Goal: Information Seeking & Learning: Learn about a topic

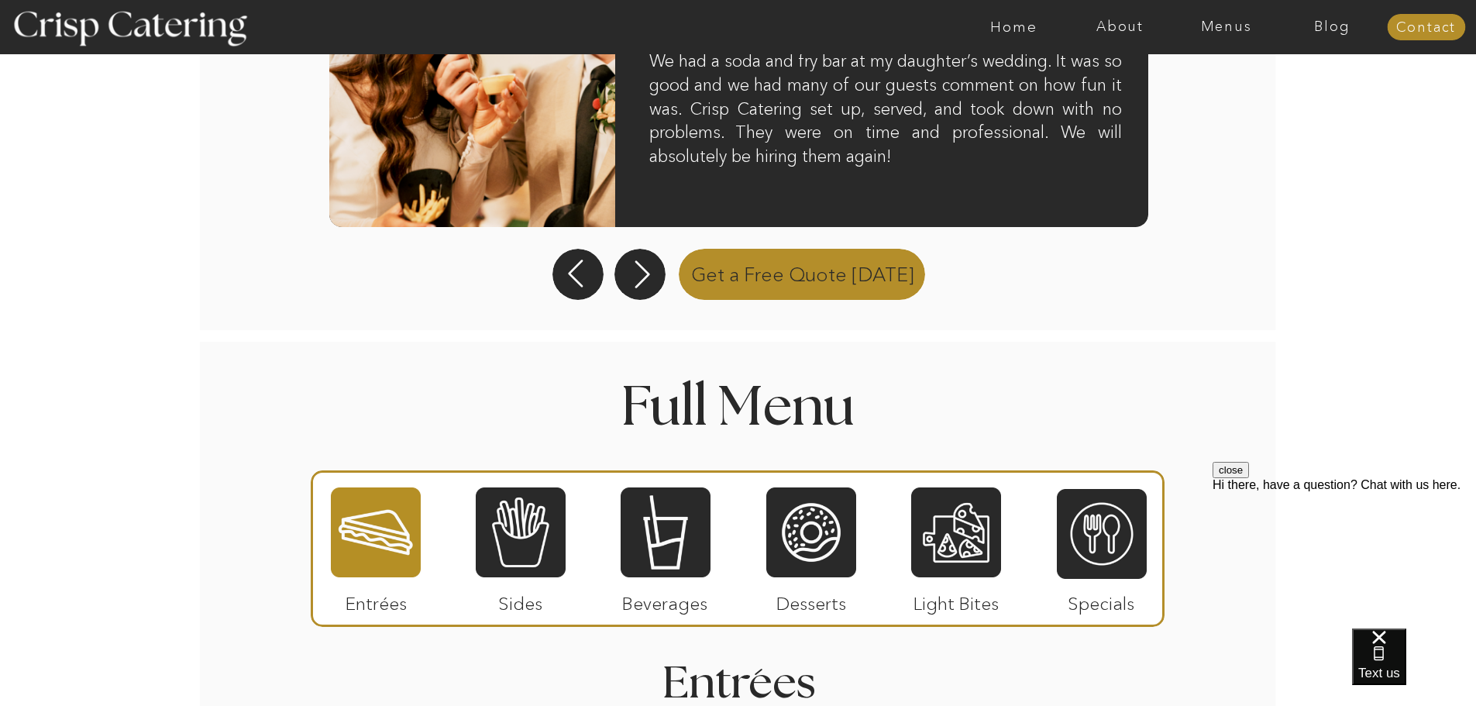
scroll to position [1549, 0]
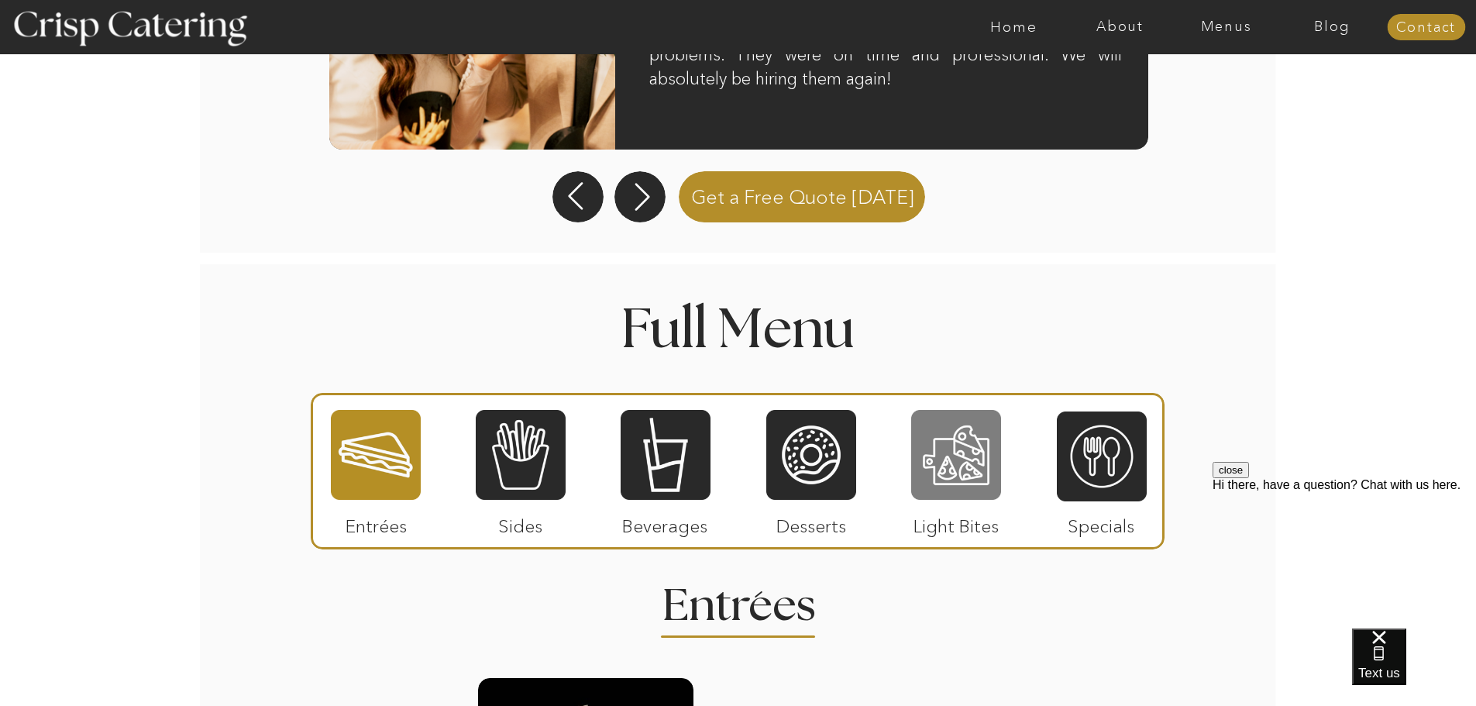
click at [951, 456] on div at bounding box center [956, 454] width 90 height 93
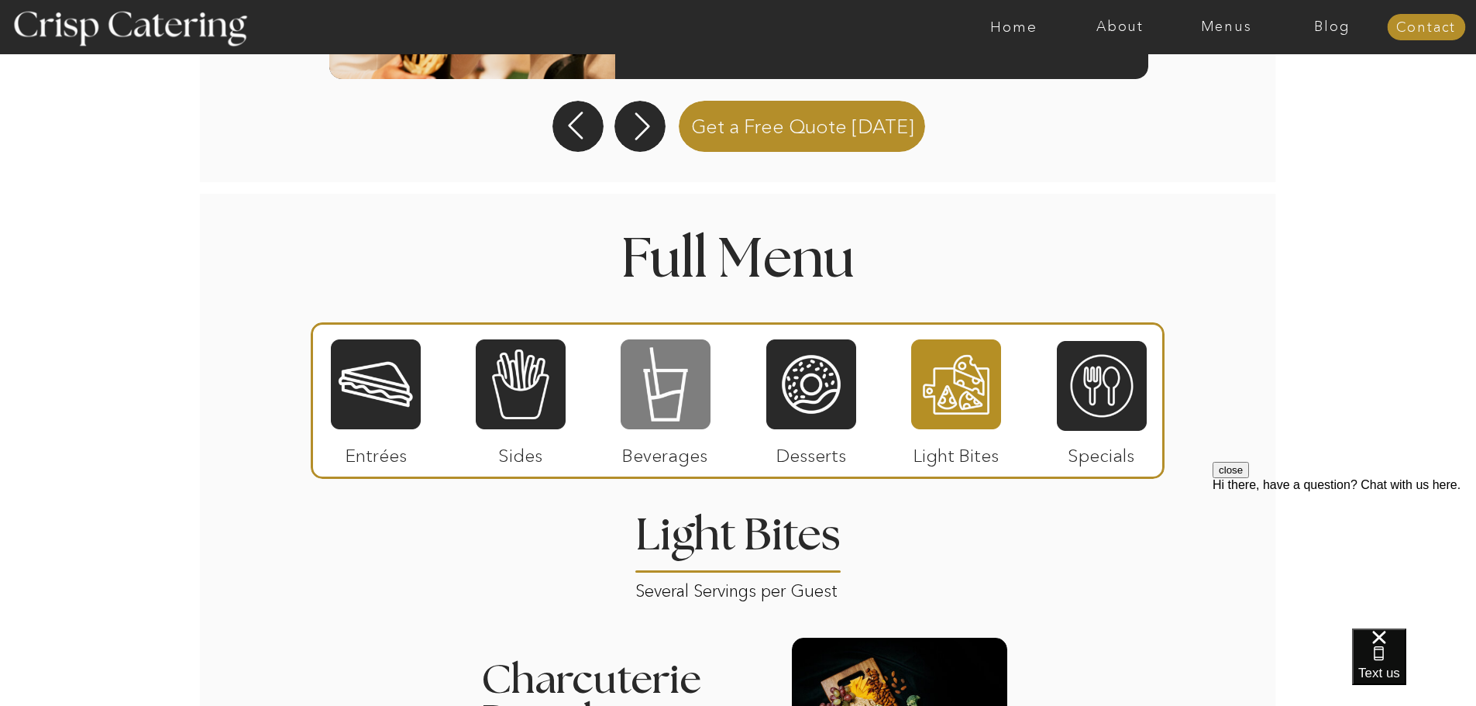
scroll to position [1619, 0]
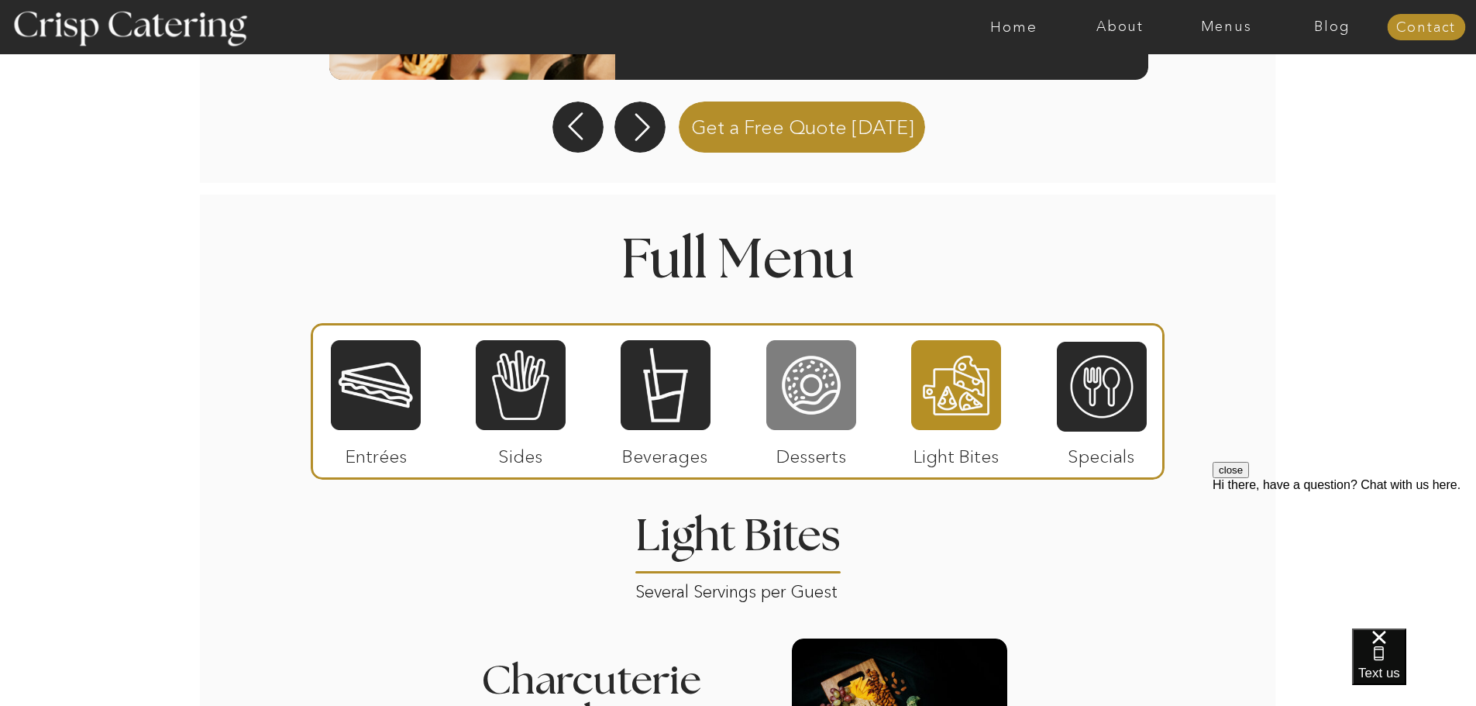
click at [818, 365] on div at bounding box center [811, 385] width 90 height 93
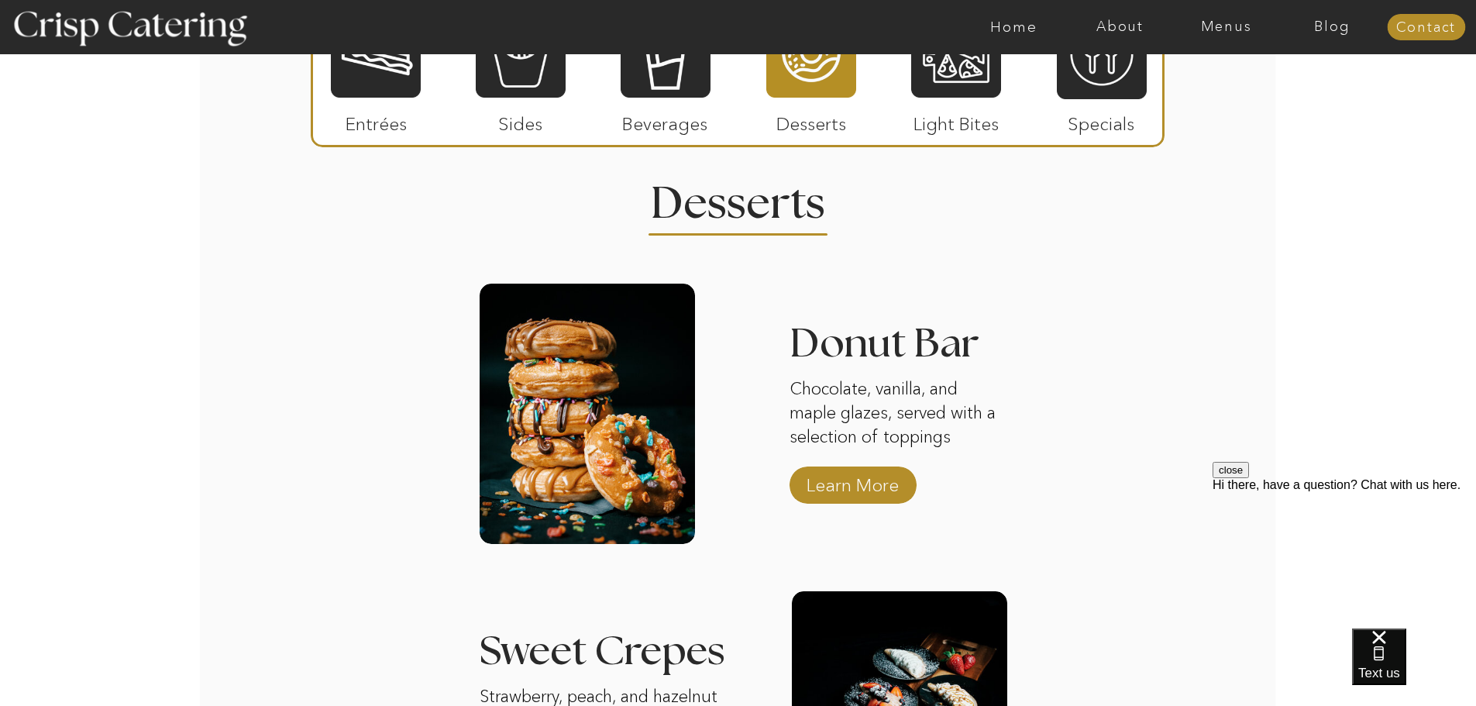
scroll to position [1735, 0]
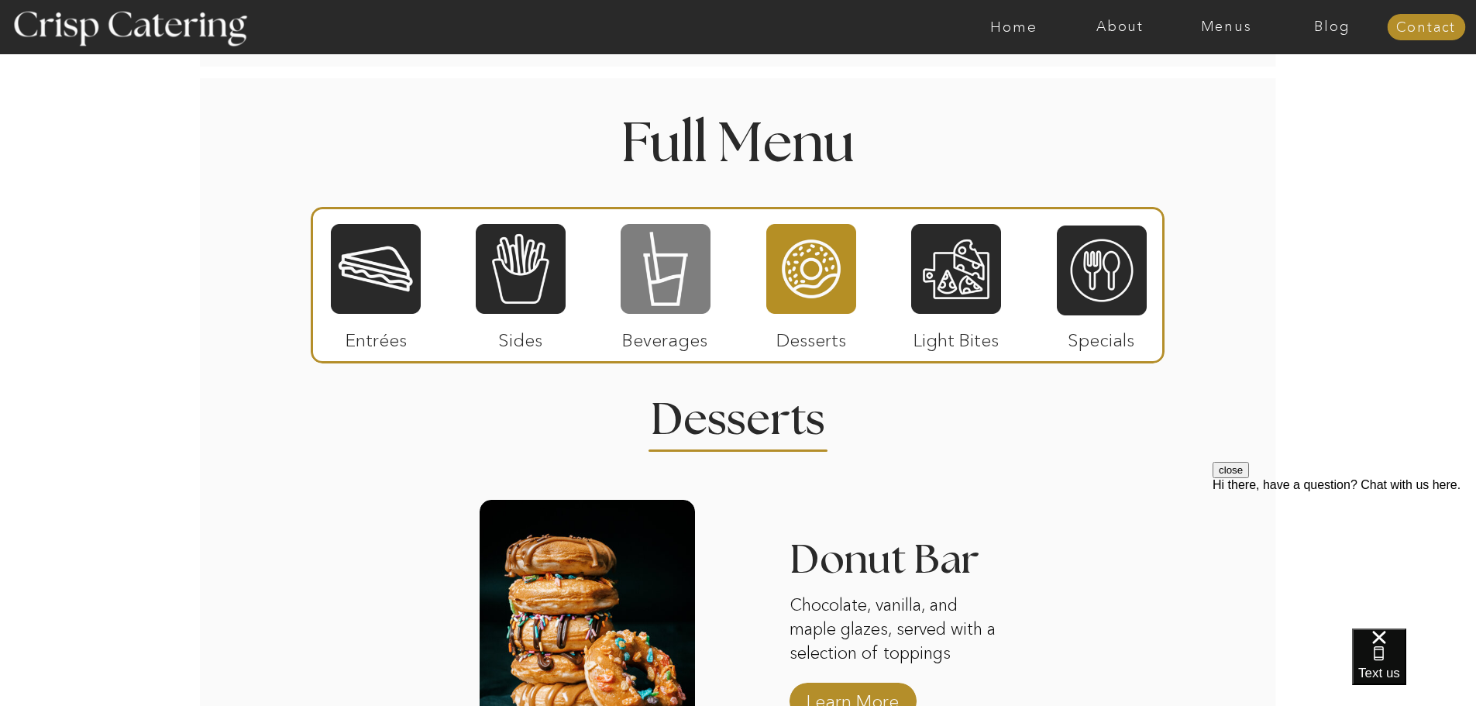
click at [663, 245] on div at bounding box center [666, 268] width 90 height 93
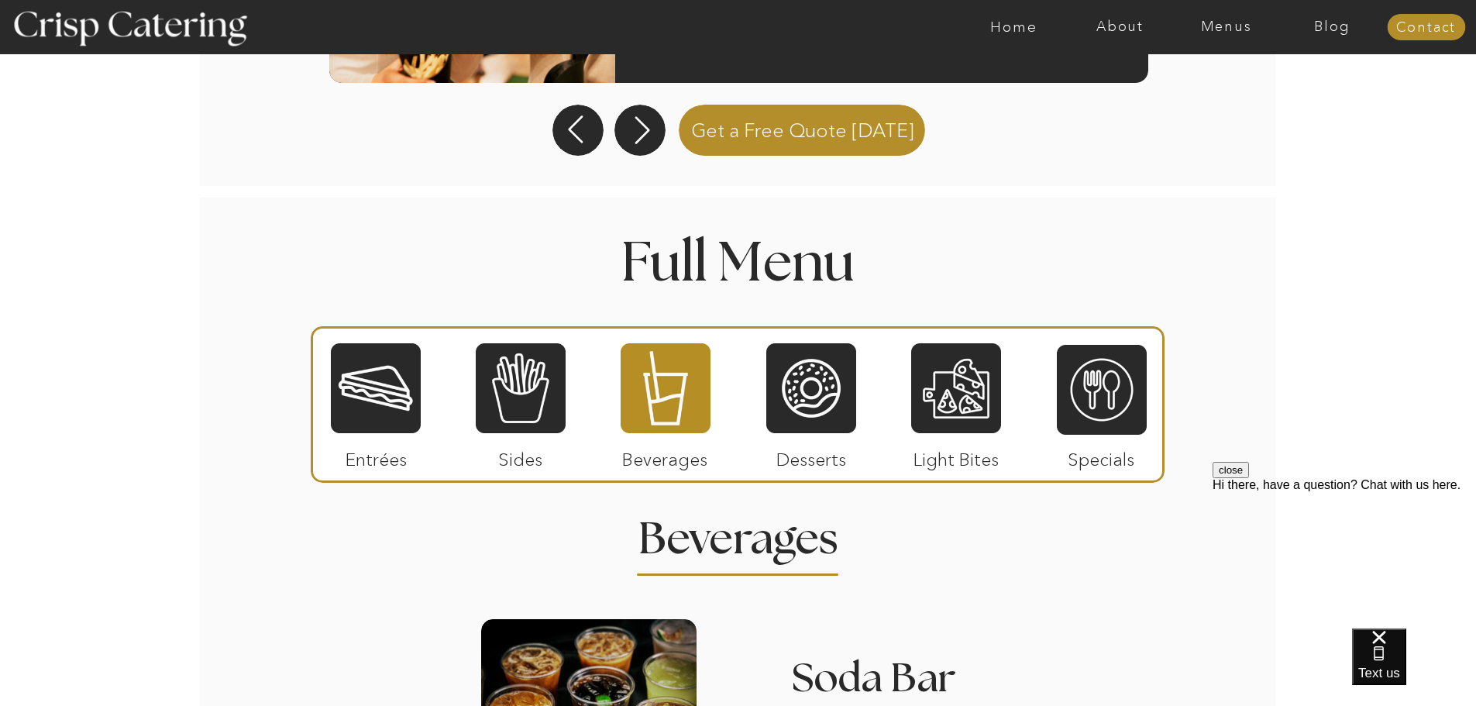
scroll to position [1580, 0]
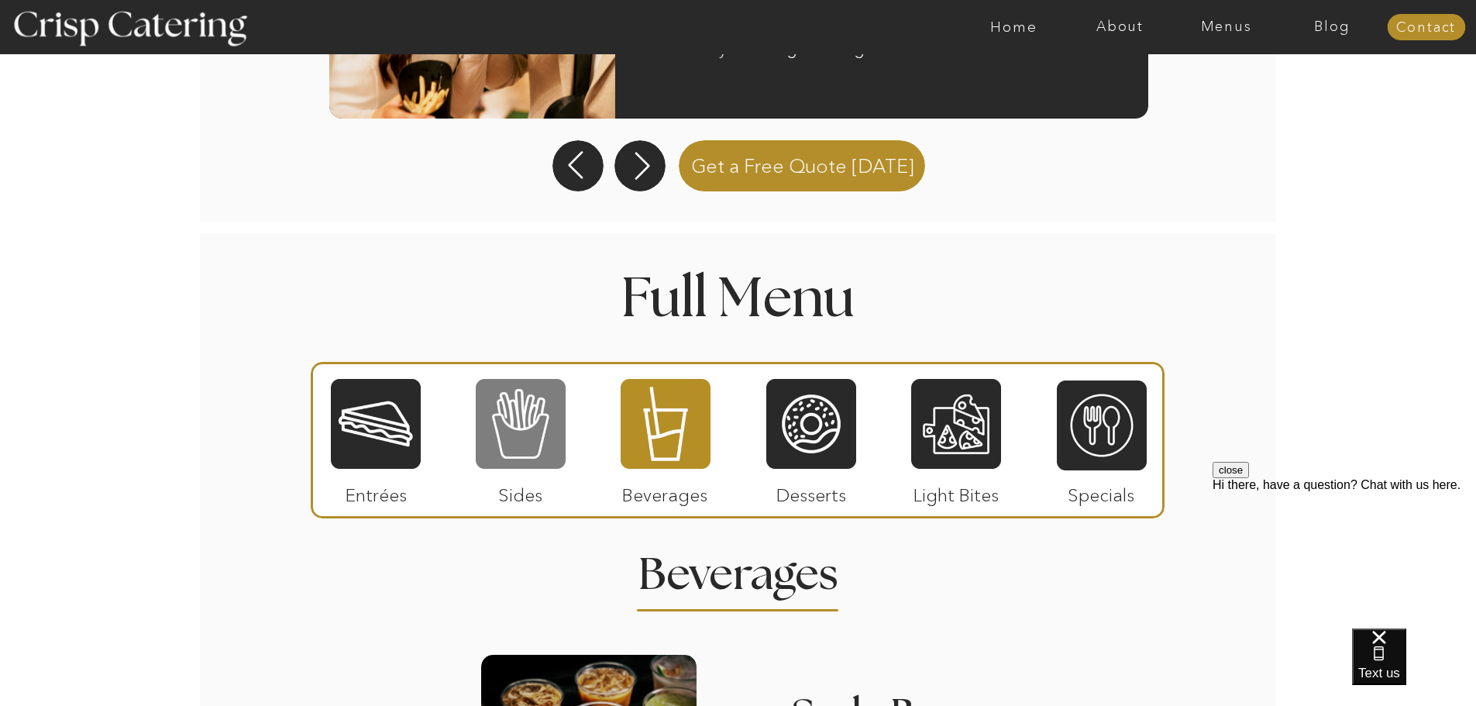
click at [514, 437] on div at bounding box center [521, 423] width 90 height 93
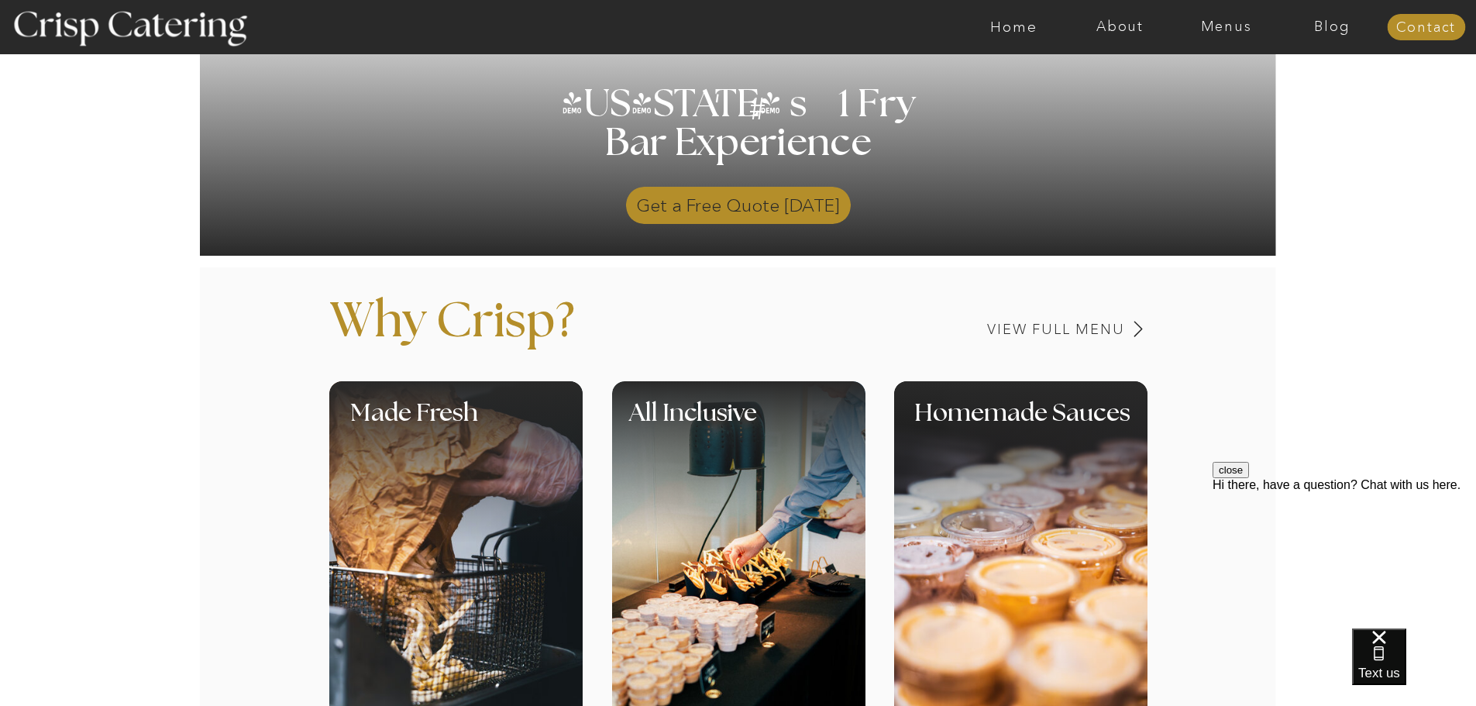
scroll to position [232, 0]
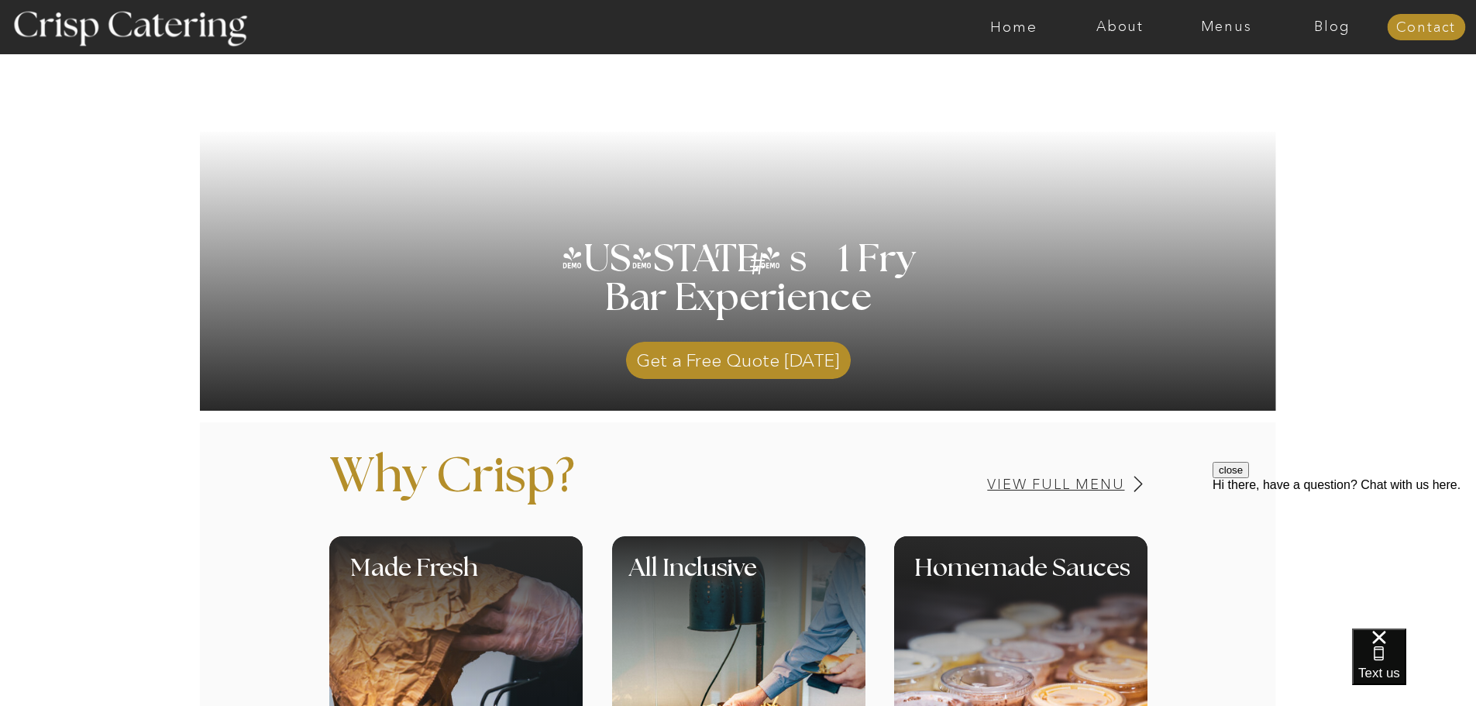
click at [1088, 477] on h3 "View Full Menu" at bounding box center [1002, 484] width 246 height 15
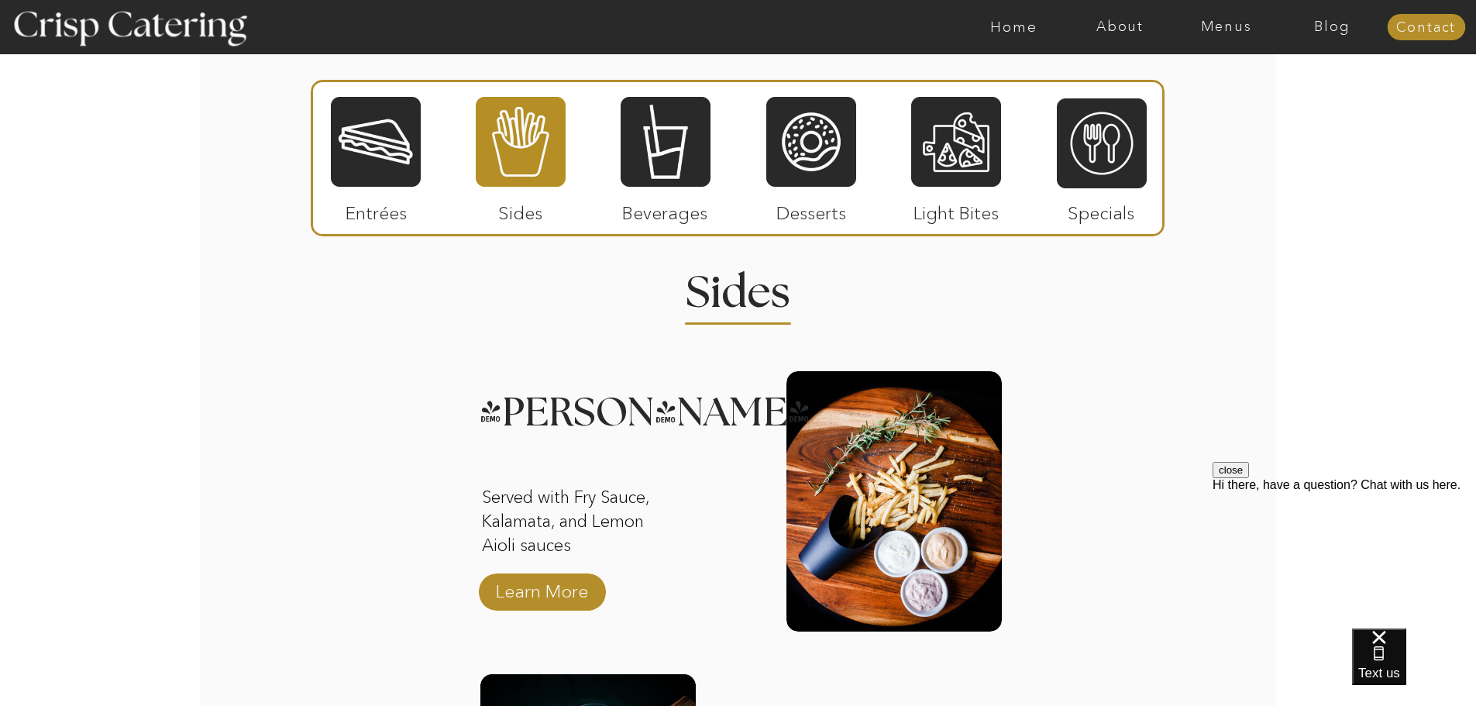
scroll to position [1868, 0]
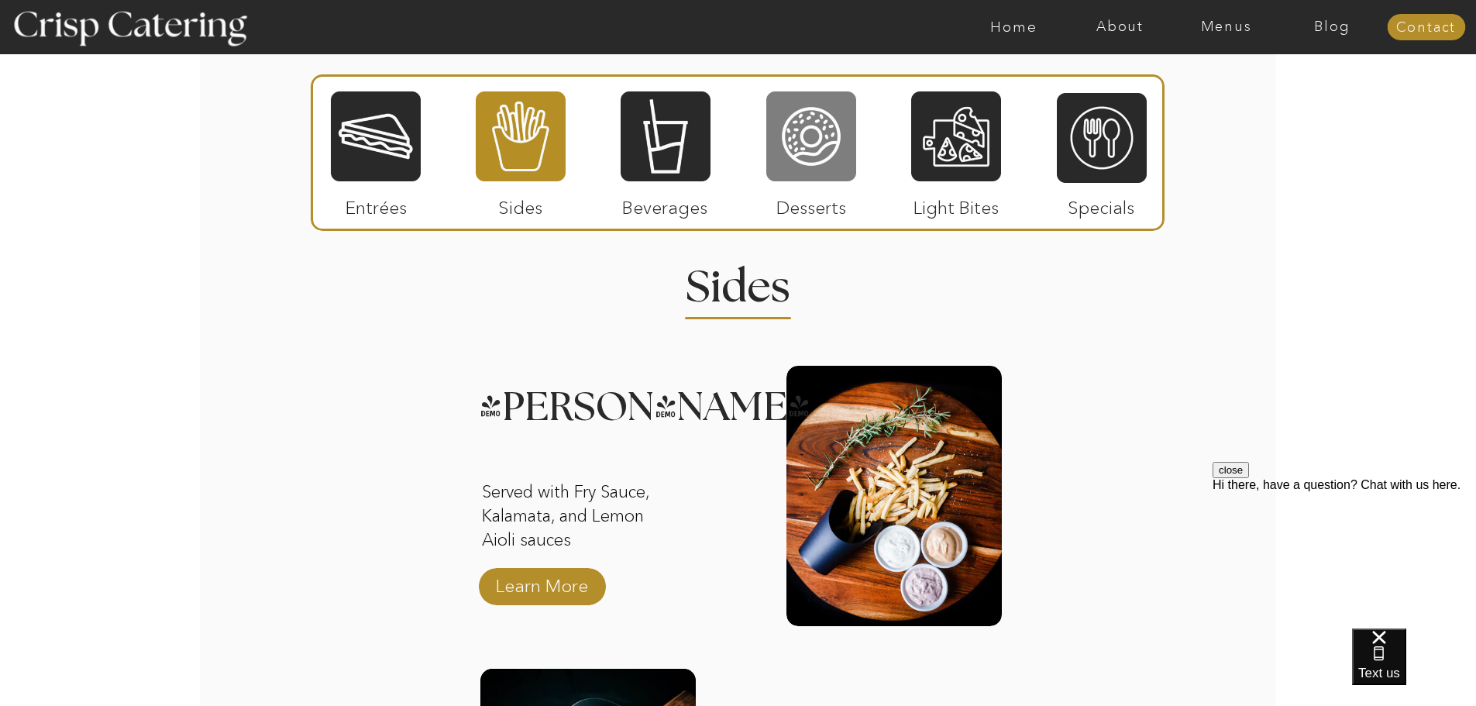
click at [812, 122] on div at bounding box center [811, 136] width 90 height 93
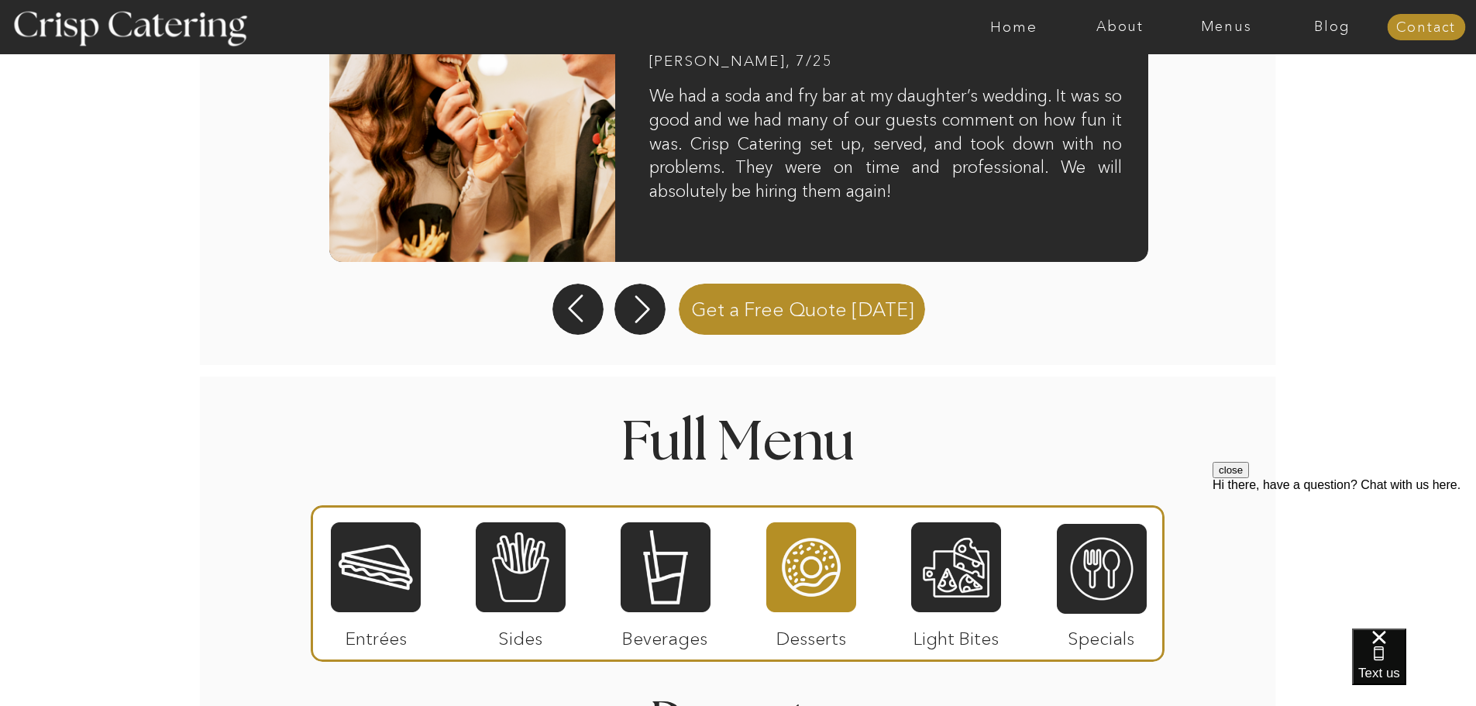
scroll to position [1735, 0]
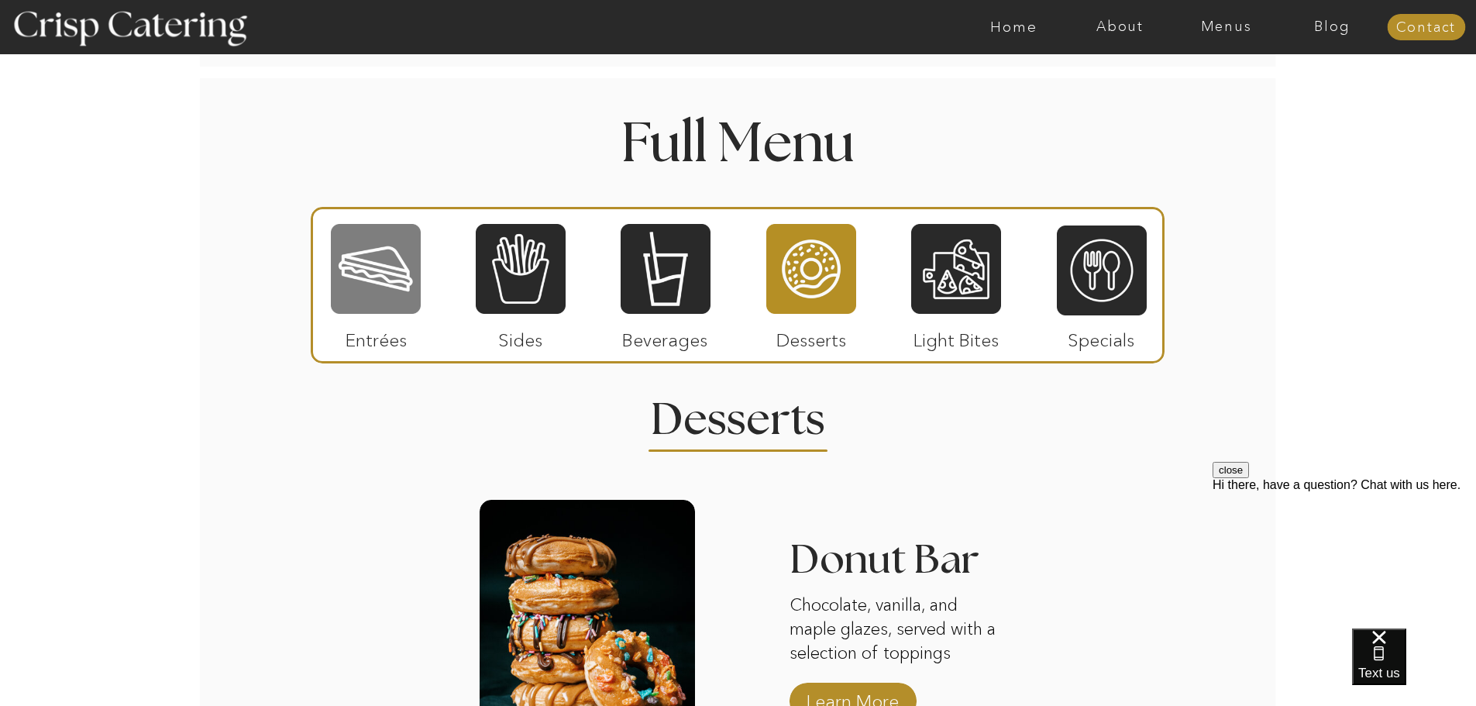
click at [378, 301] on div at bounding box center [376, 268] width 90 height 93
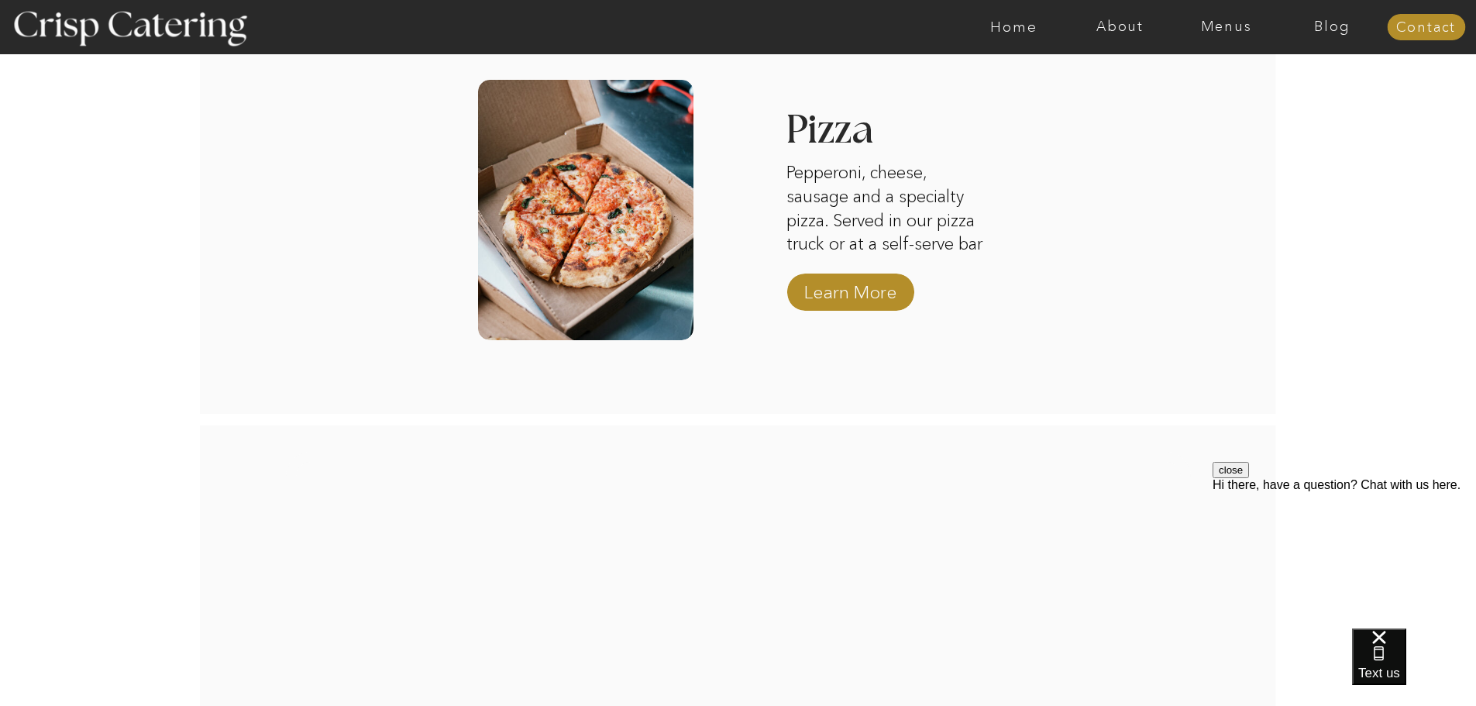
scroll to position [2742, 0]
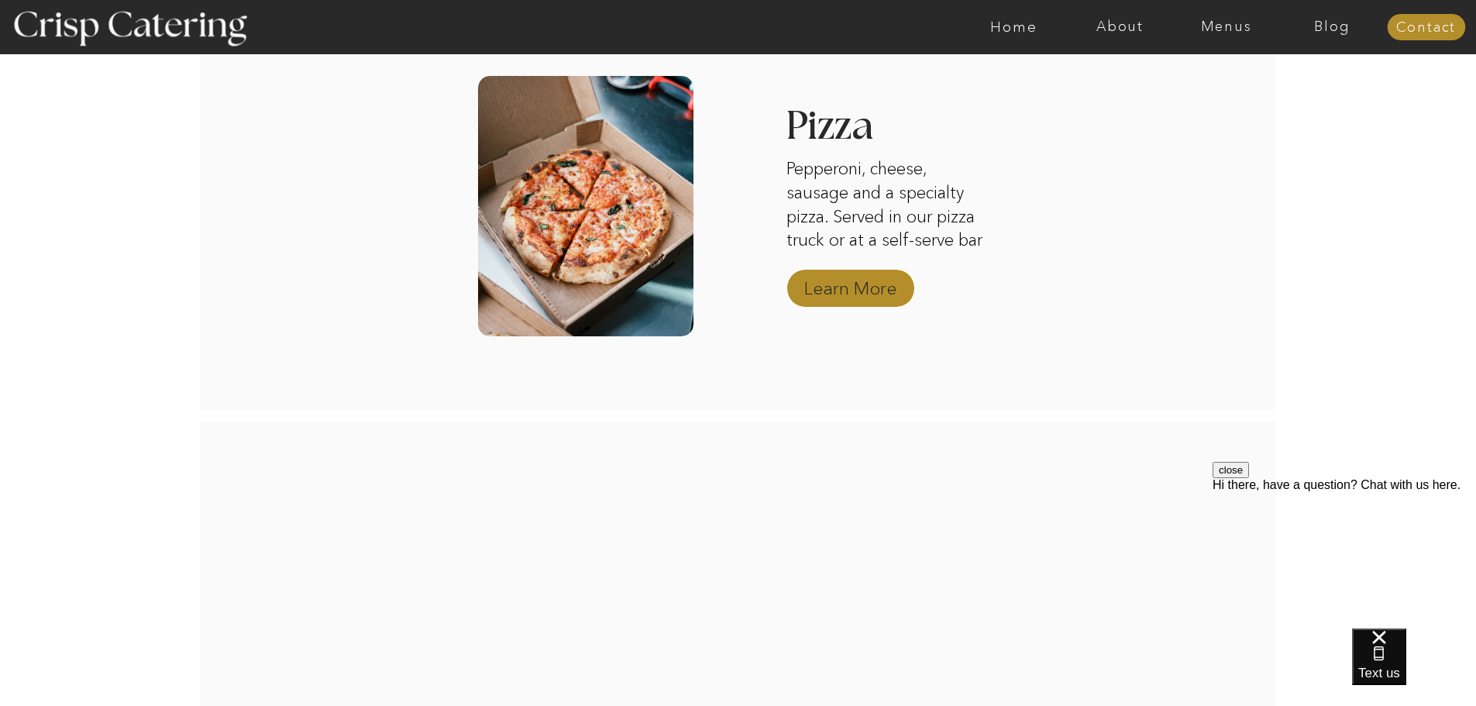
click at [848, 290] on p "Learn More" at bounding box center [850, 284] width 103 height 45
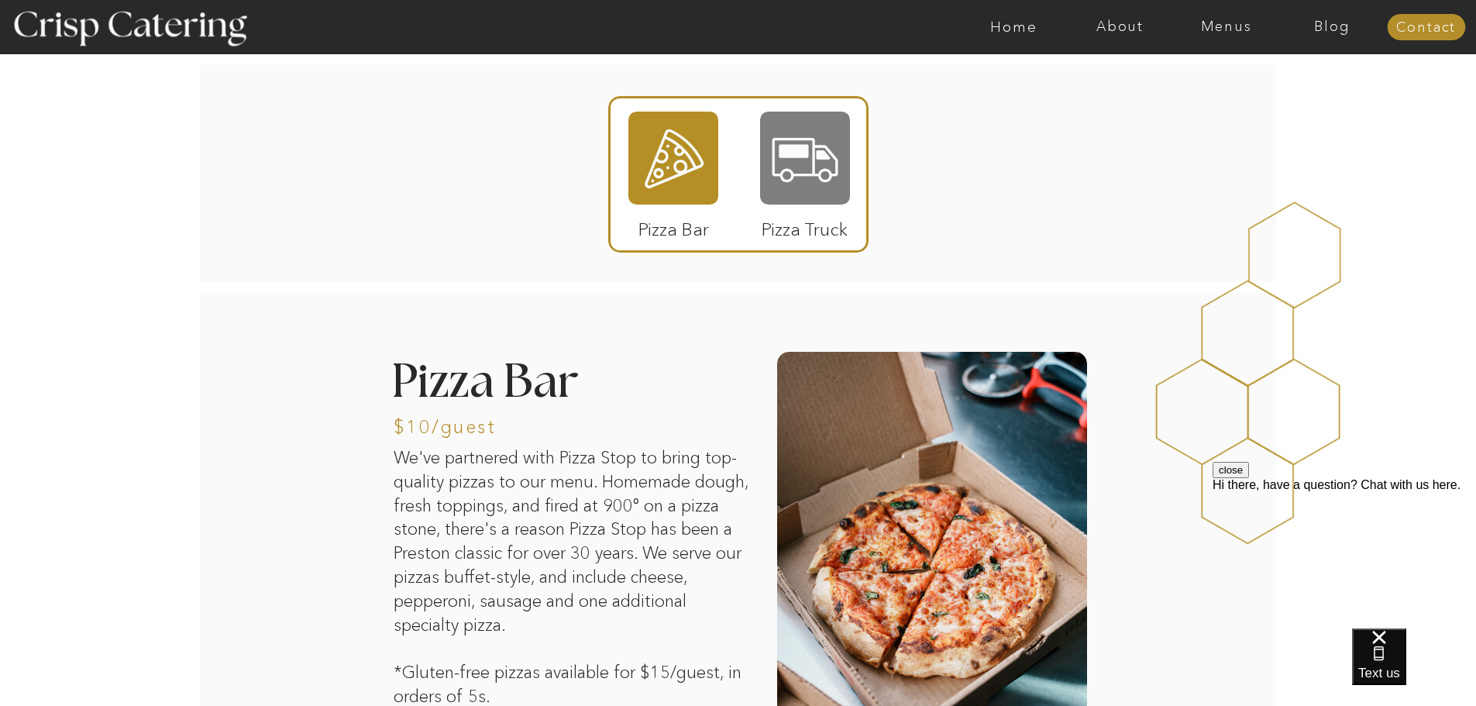
click at [813, 154] on div at bounding box center [805, 158] width 90 height 93
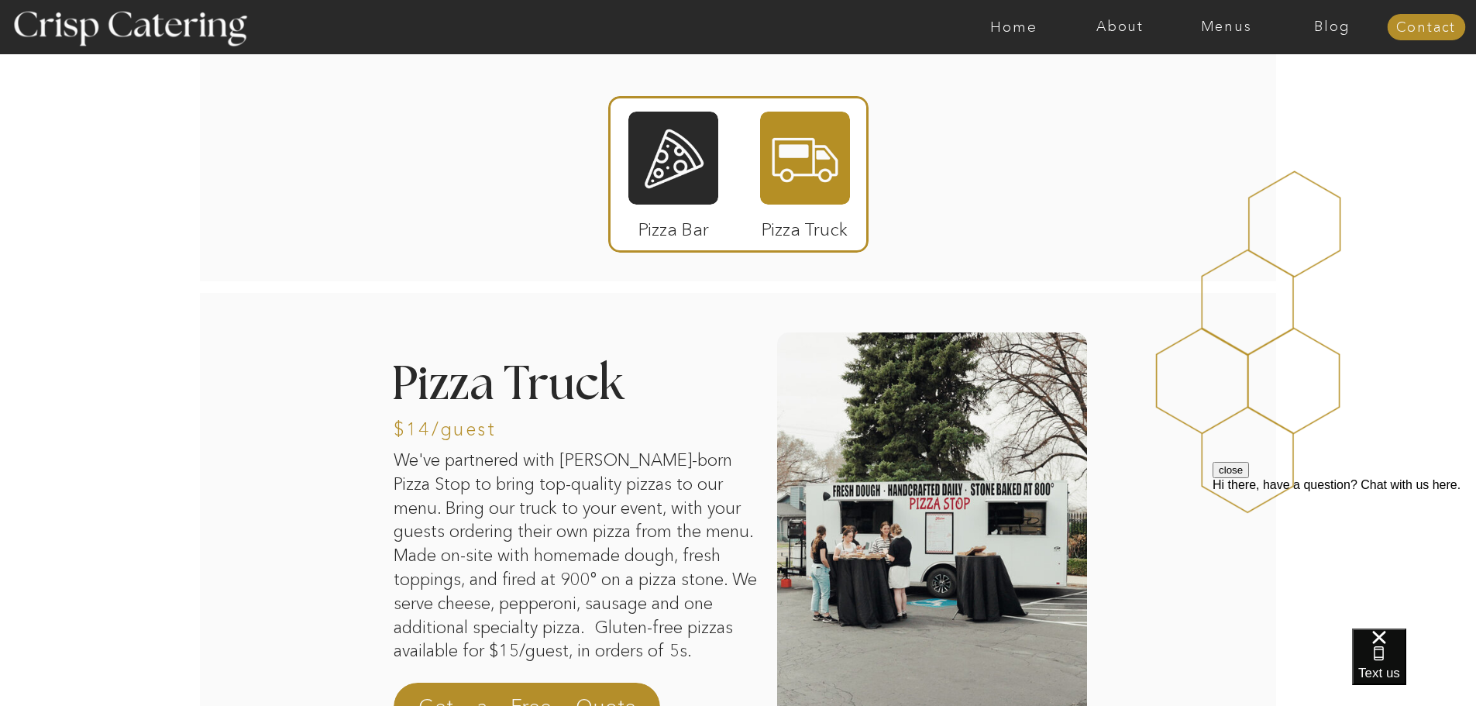
click at [671, 225] on p "Pizza Bar" at bounding box center [673, 225] width 103 height 45
click at [672, 166] on div at bounding box center [673, 158] width 90 height 93
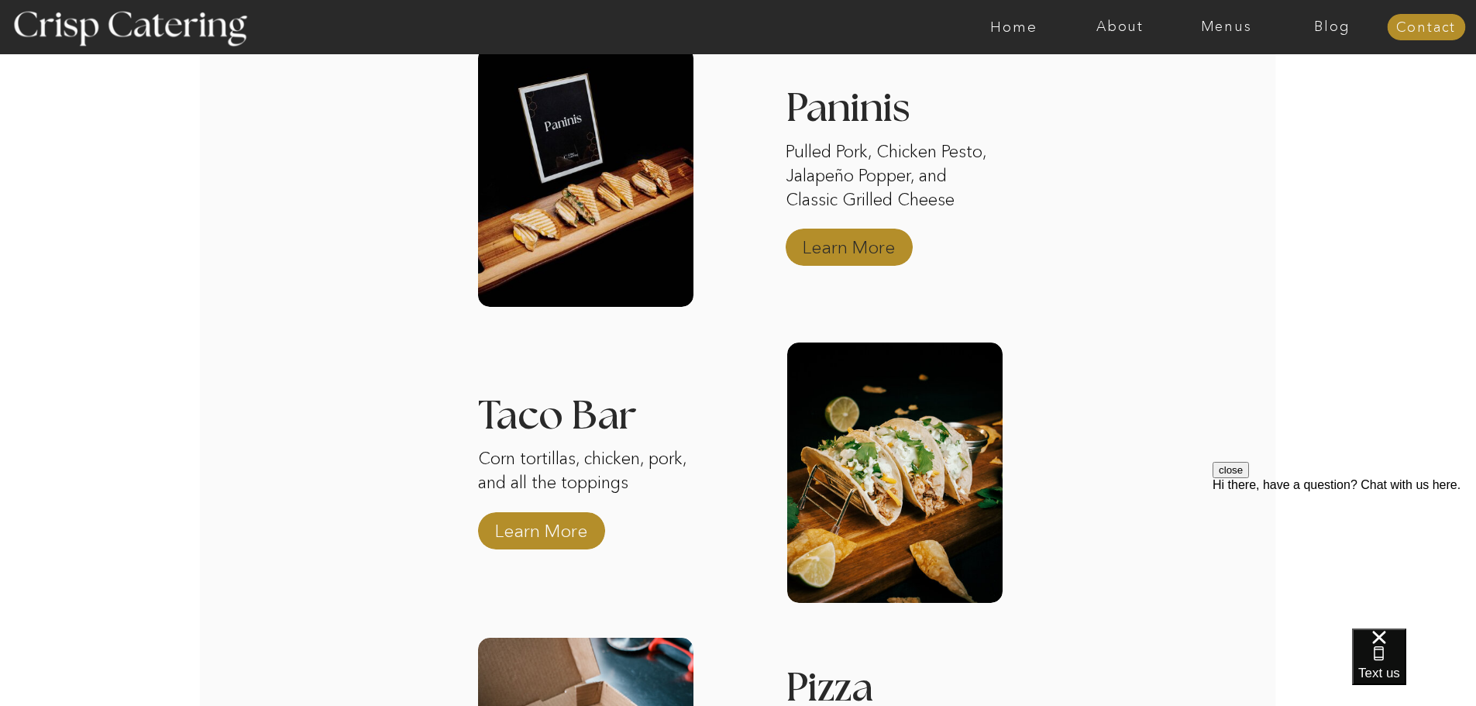
scroll to position [2254, 0]
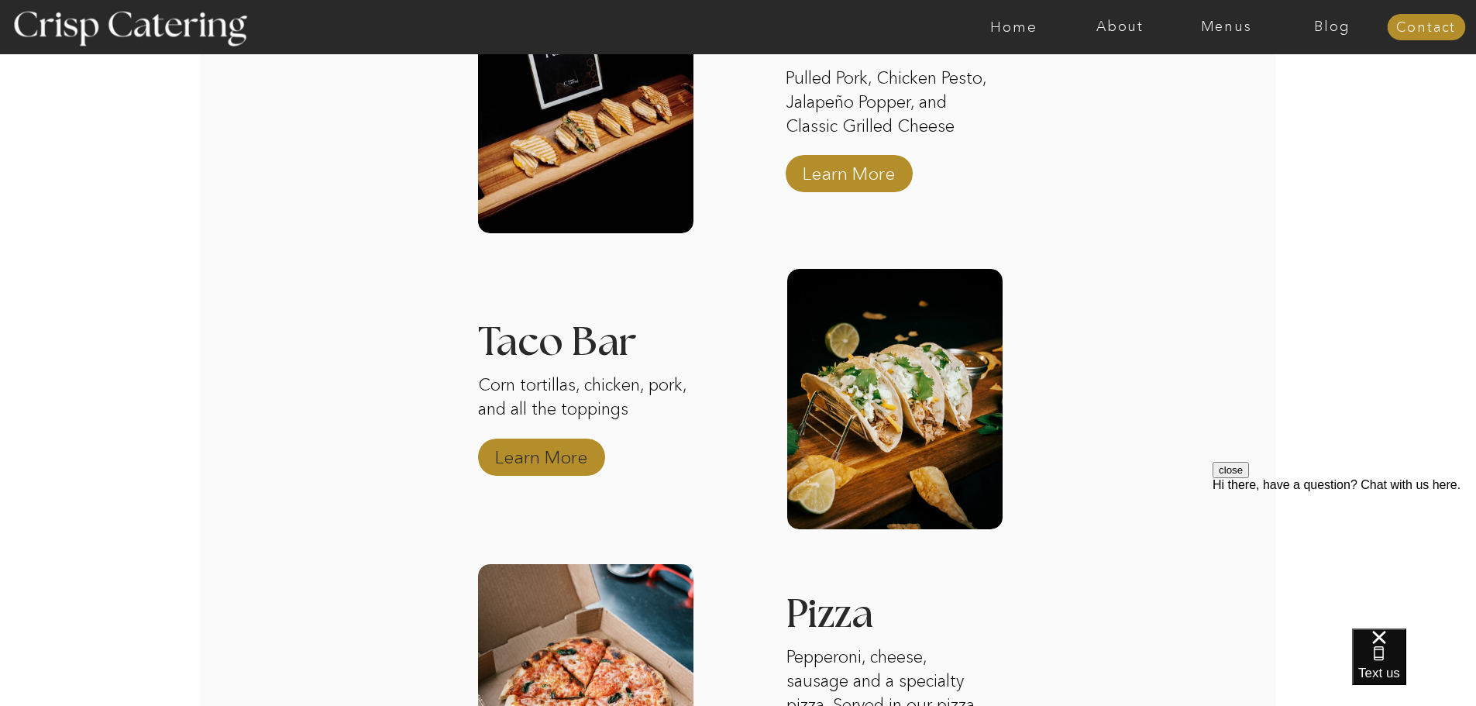
click at [543, 456] on p "Learn More" at bounding box center [541, 453] width 103 height 45
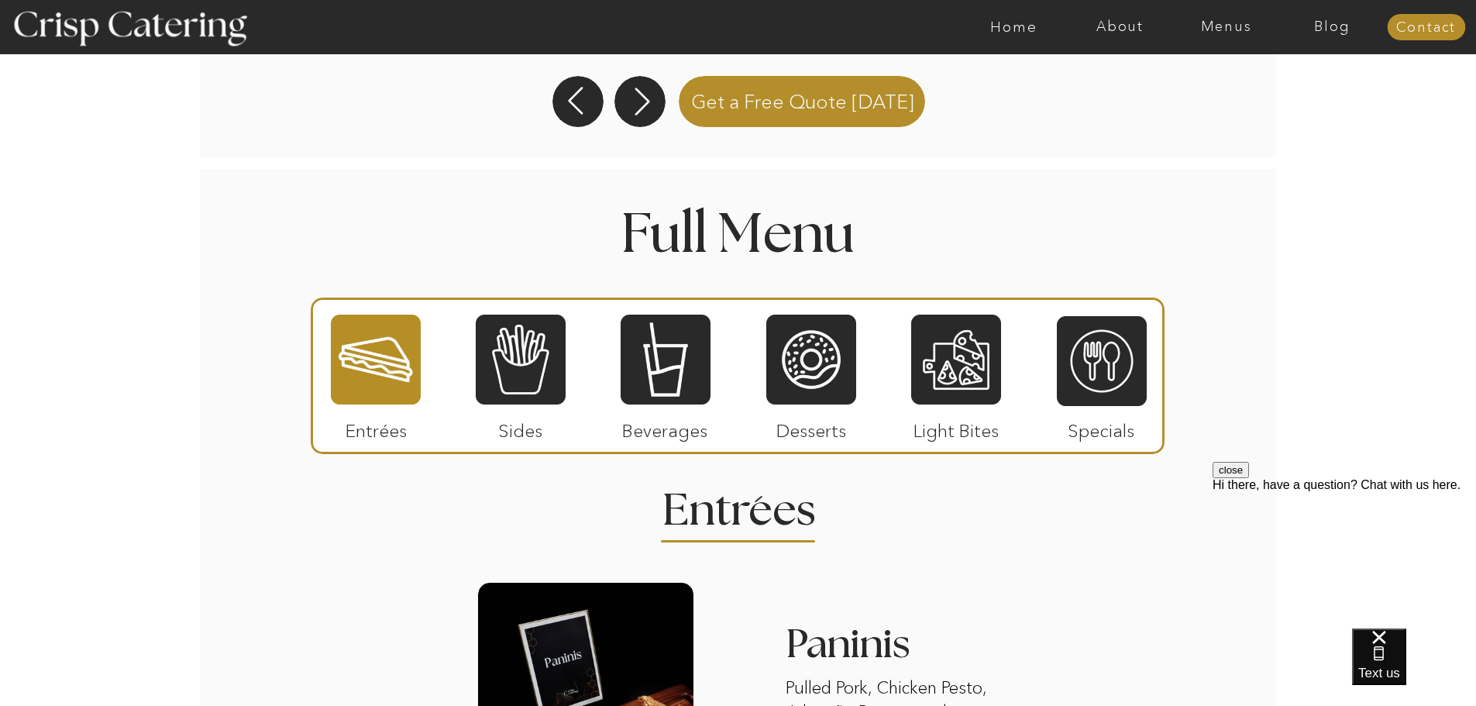
scroll to position [1635, 0]
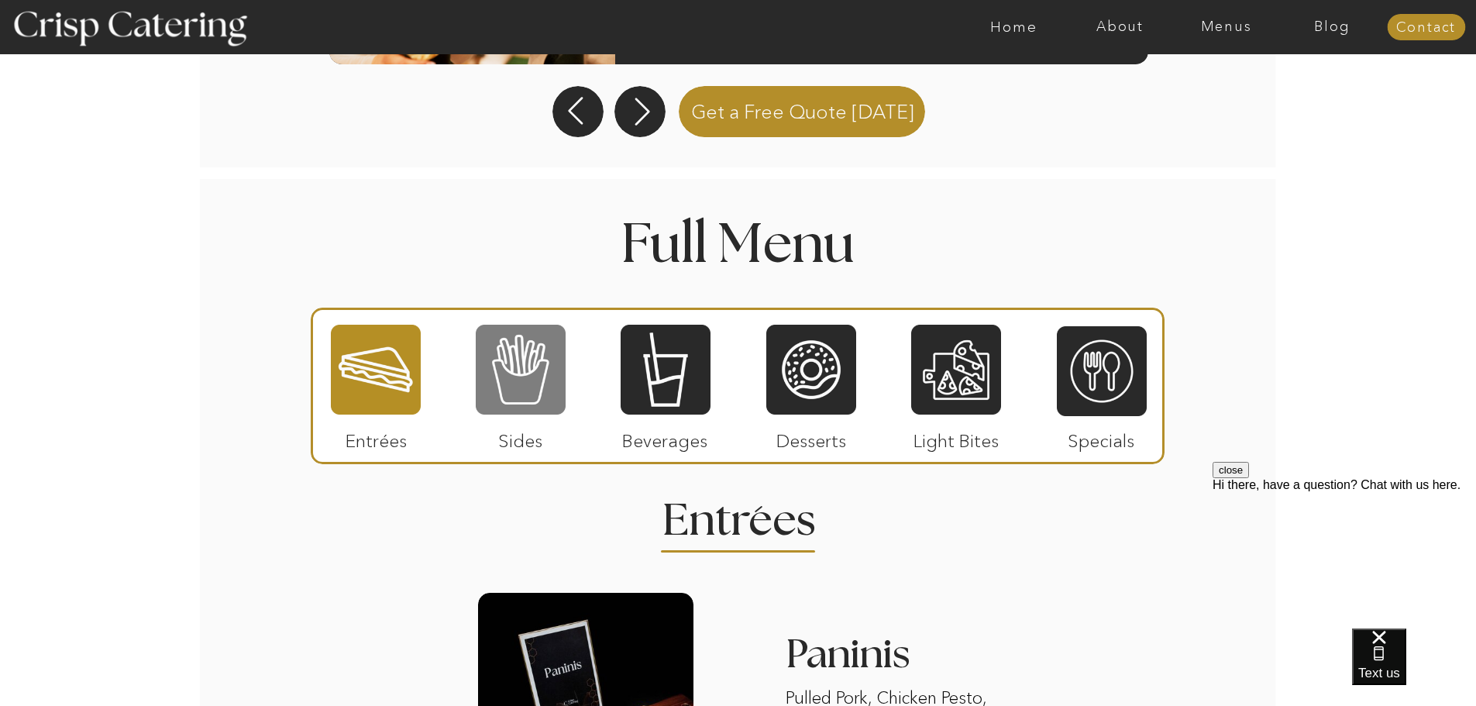
click at [533, 383] on div at bounding box center [521, 369] width 90 height 93
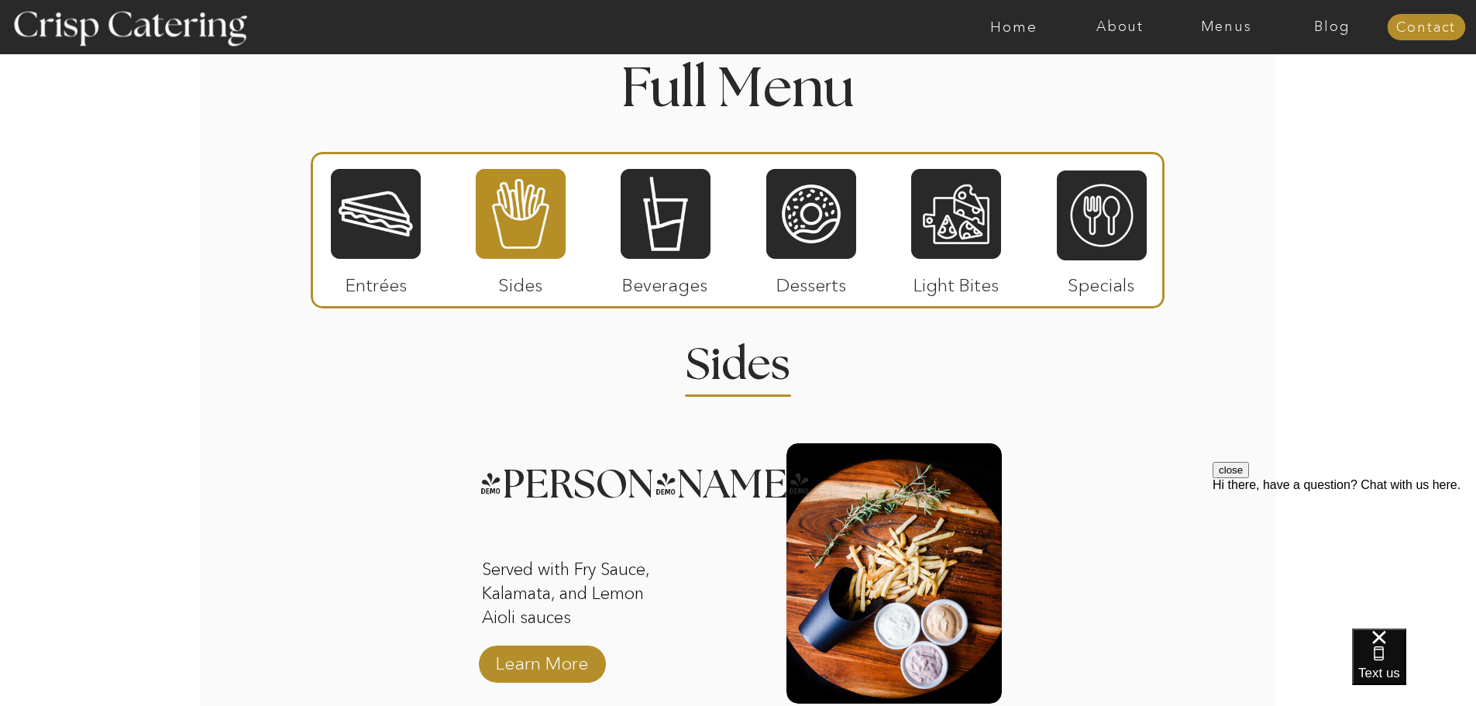
scroll to position [1790, 0]
click at [658, 198] on div at bounding box center [666, 214] width 90 height 93
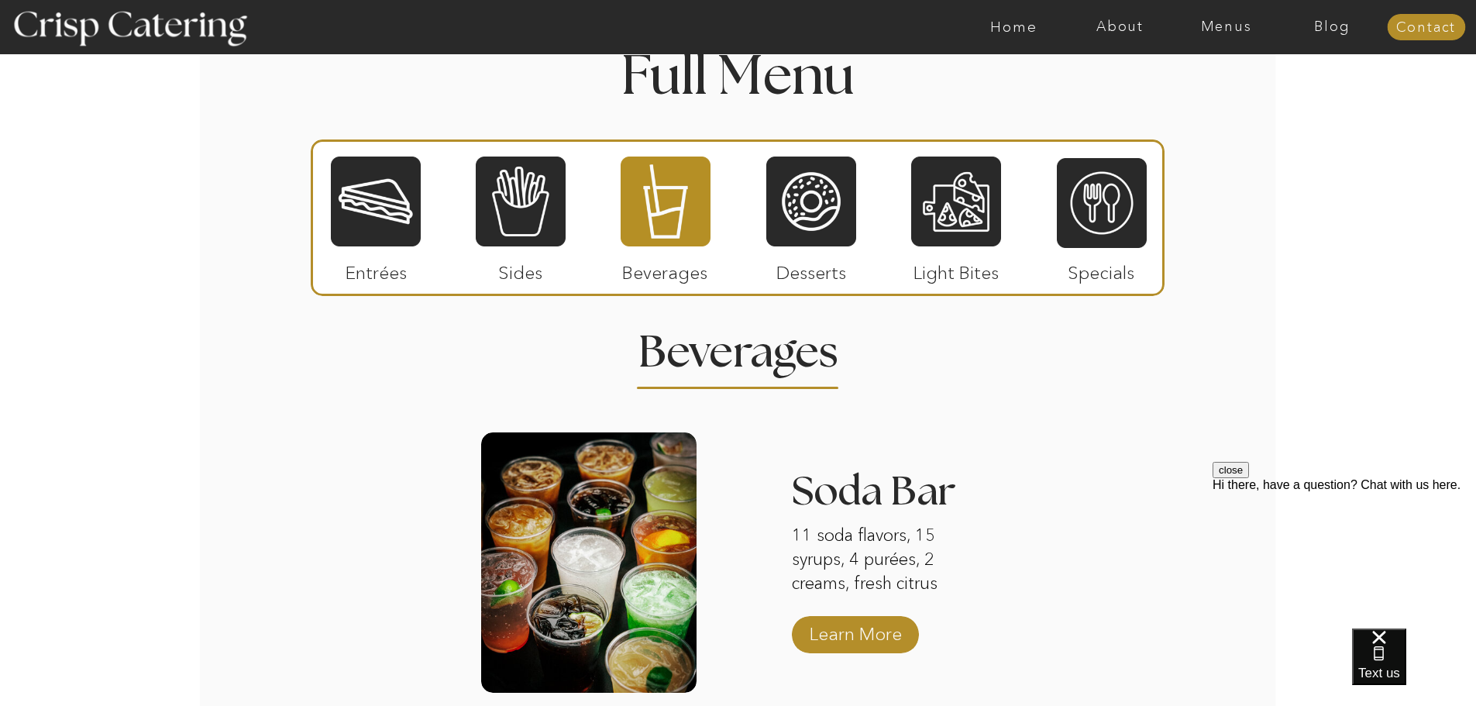
scroll to position [1782, 0]
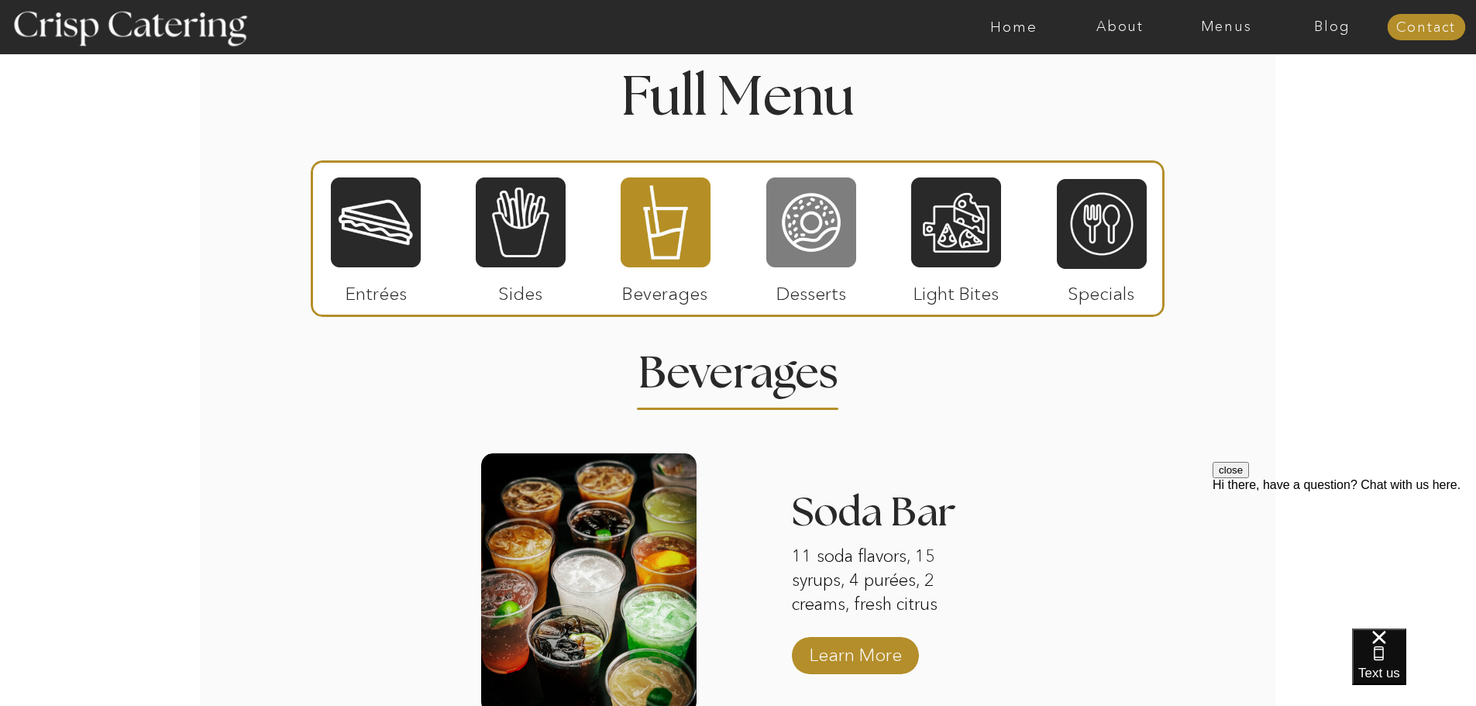
click at [828, 232] on div at bounding box center [811, 222] width 90 height 93
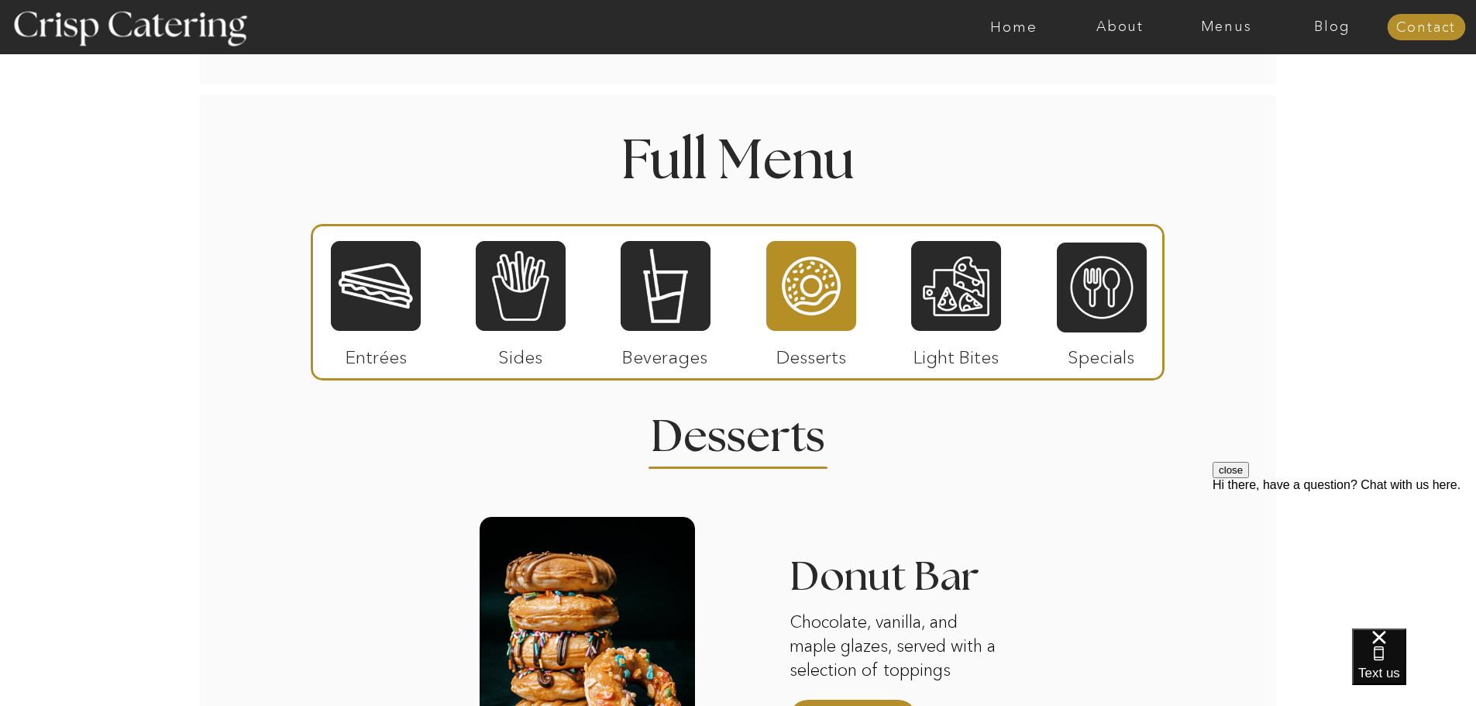
scroll to position [1549, 0]
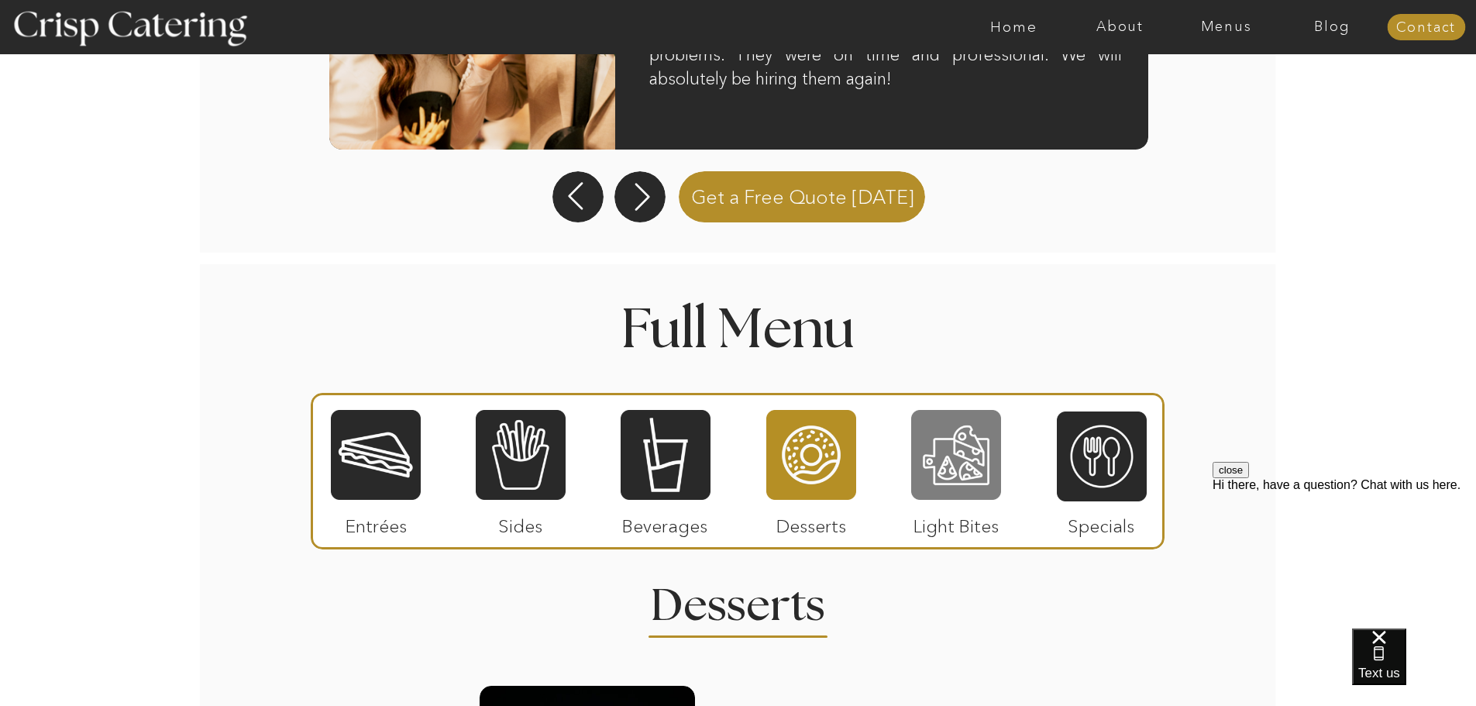
click at [954, 452] on div at bounding box center [956, 454] width 90 height 93
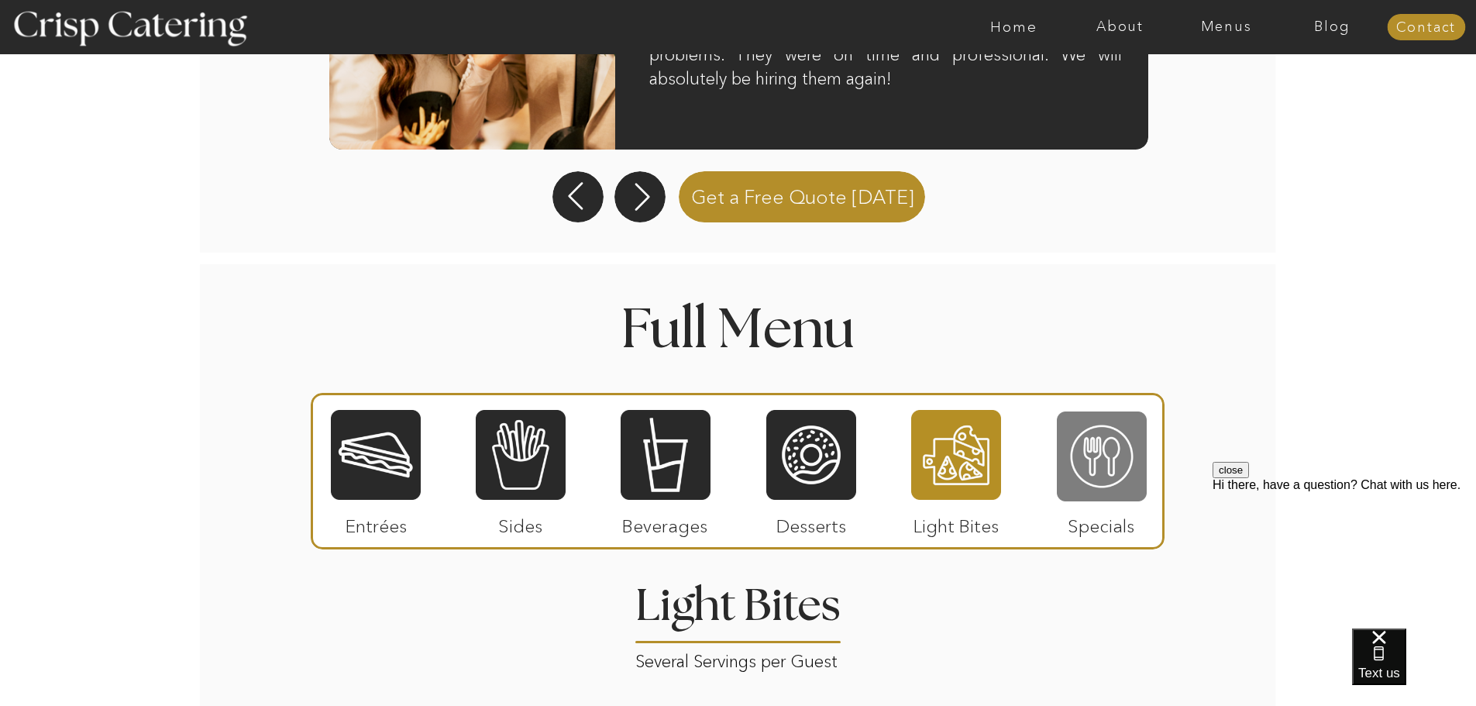
click at [1105, 458] on div at bounding box center [1102, 456] width 90 height 93
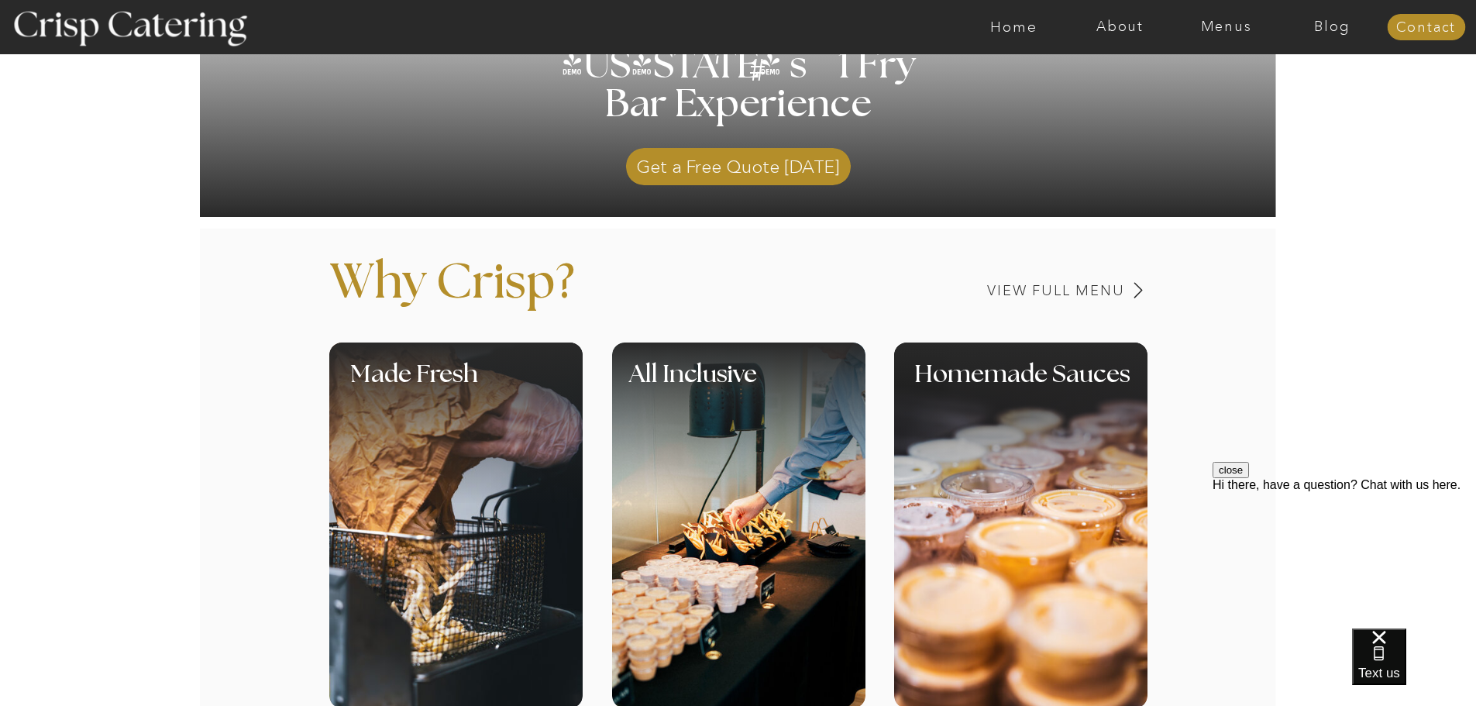
scroll to position [0, 0]
